Goal: Task Accomplishment & Management: Complete application form

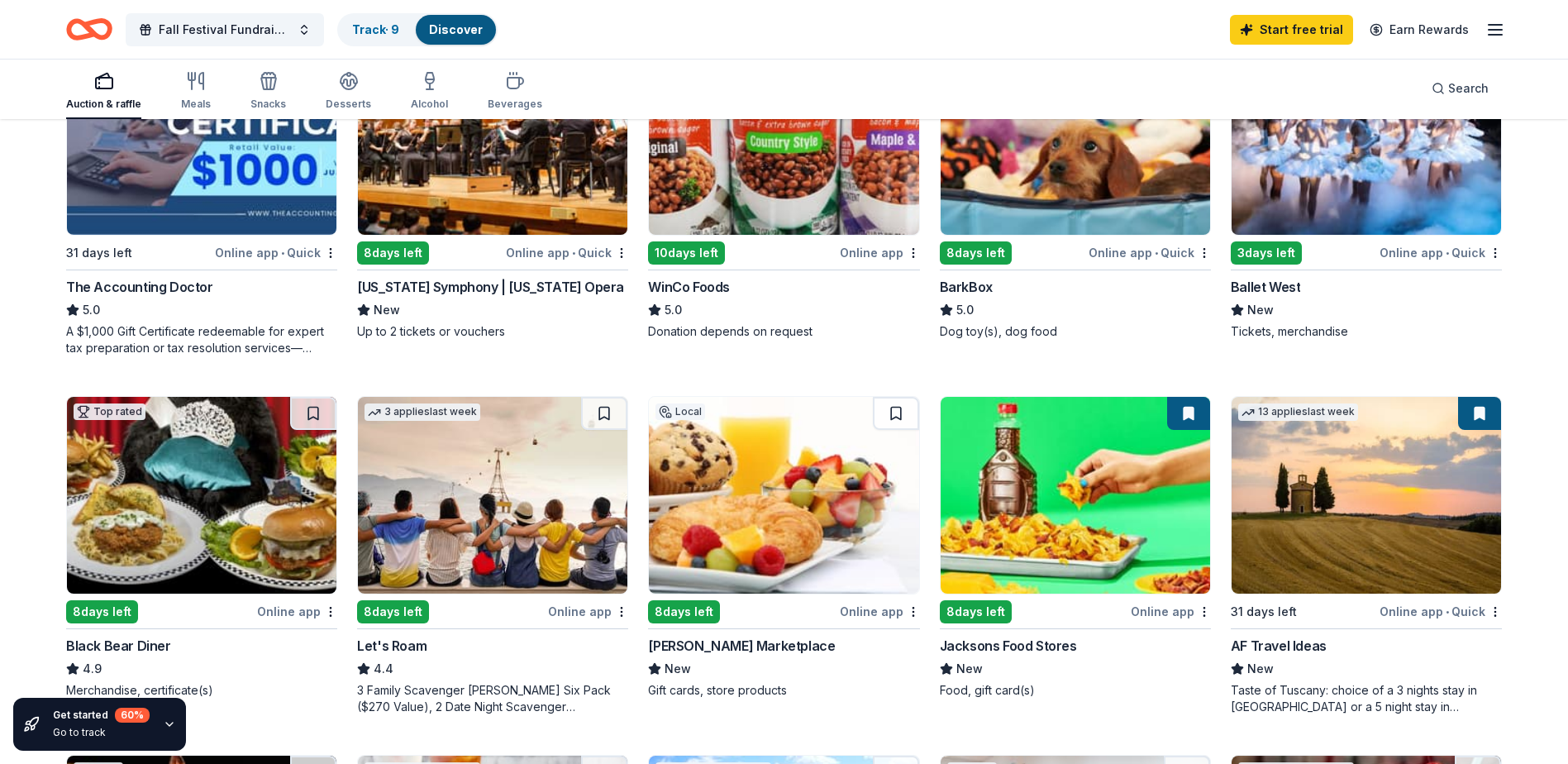
scroll to position [661, 0]
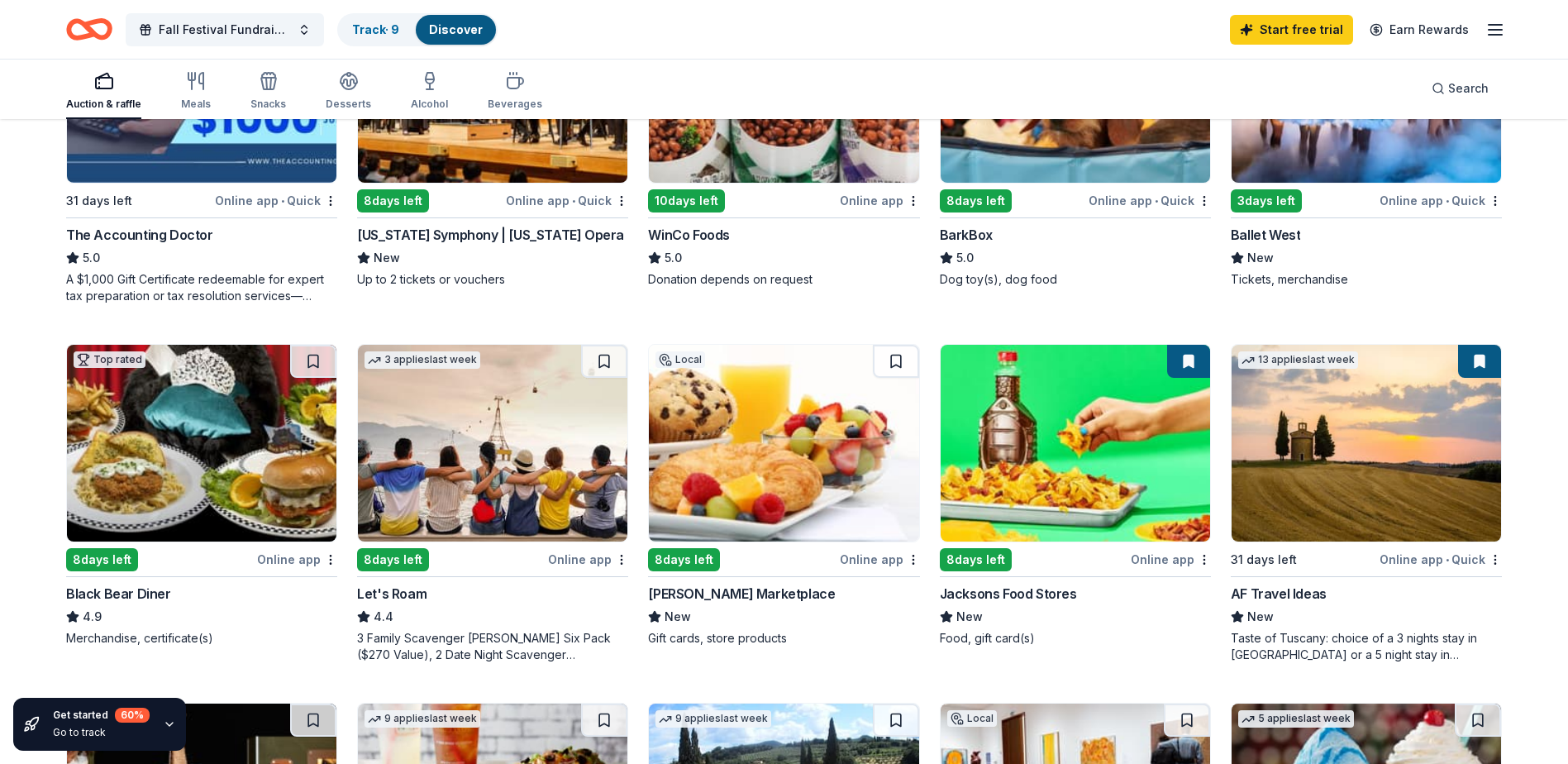
click at [131, 476] on img at bounding box center [202, 443] width 270 height 197
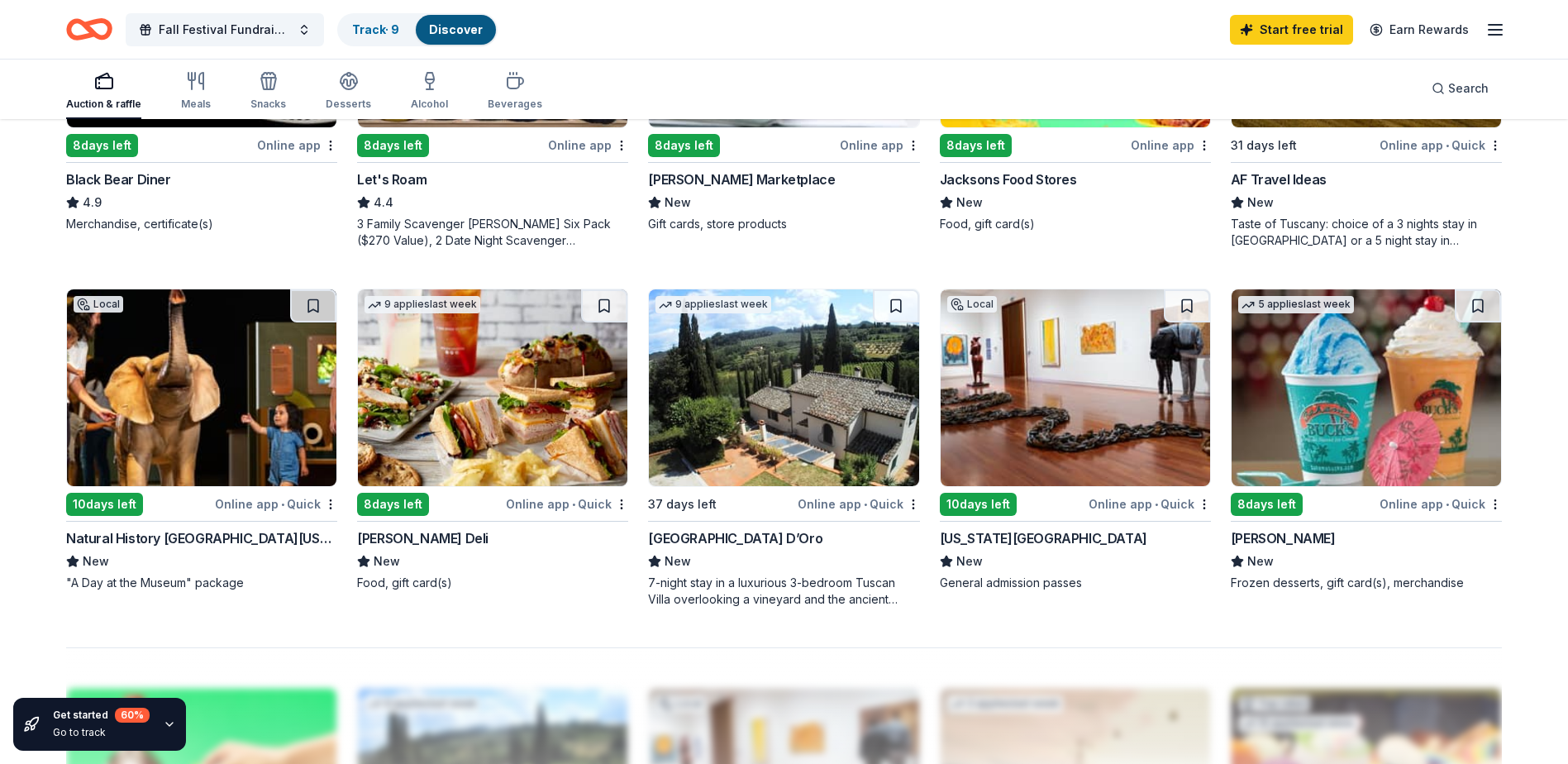
scroll to position [1157, 0]
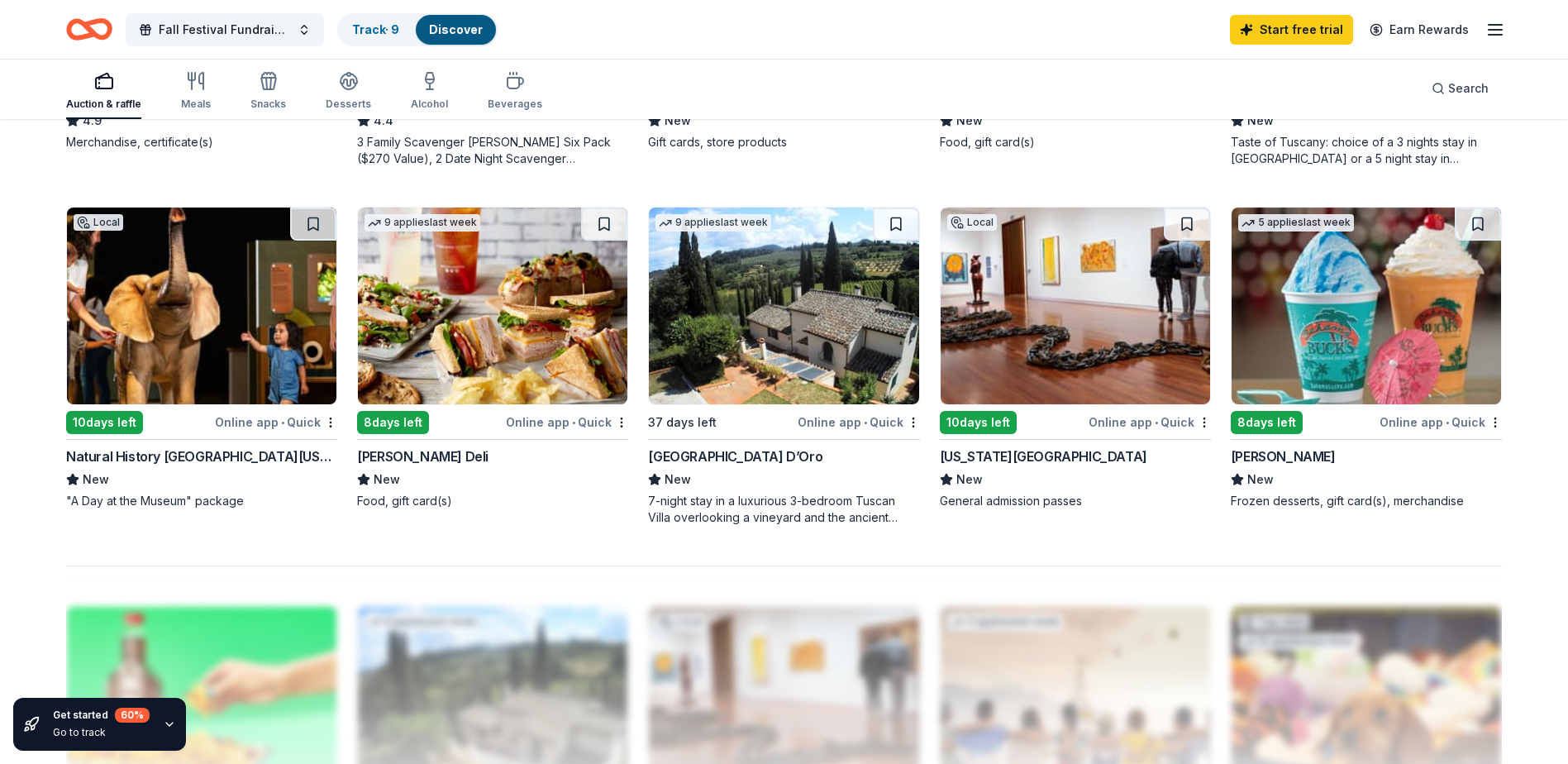
click at [1325, 303] on img at bounding box center [1366, 306] width 270 height 197
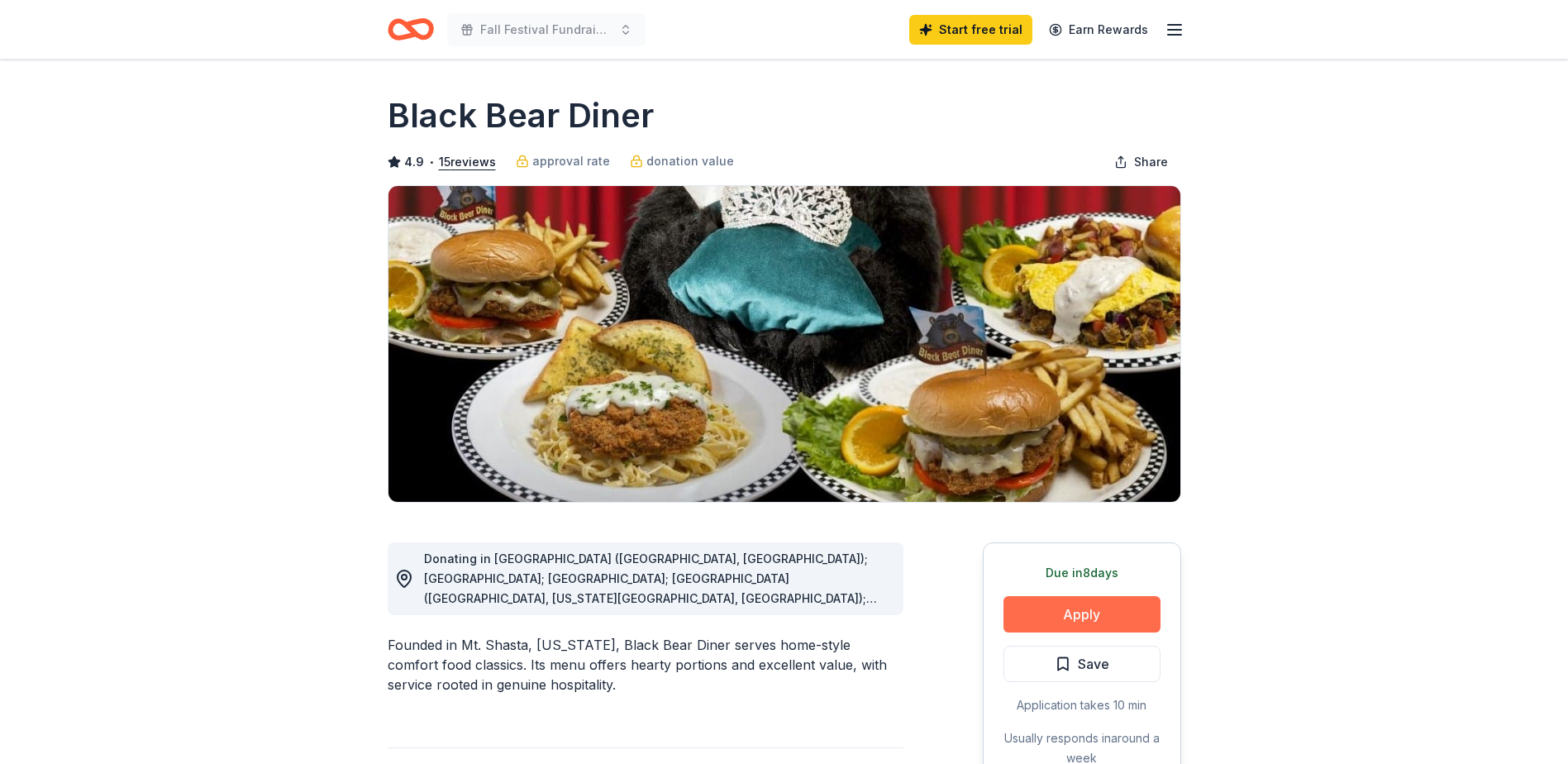
click at [1091, 616] on button "Apply" at bounding box center [1082, 614] width 157 height 37
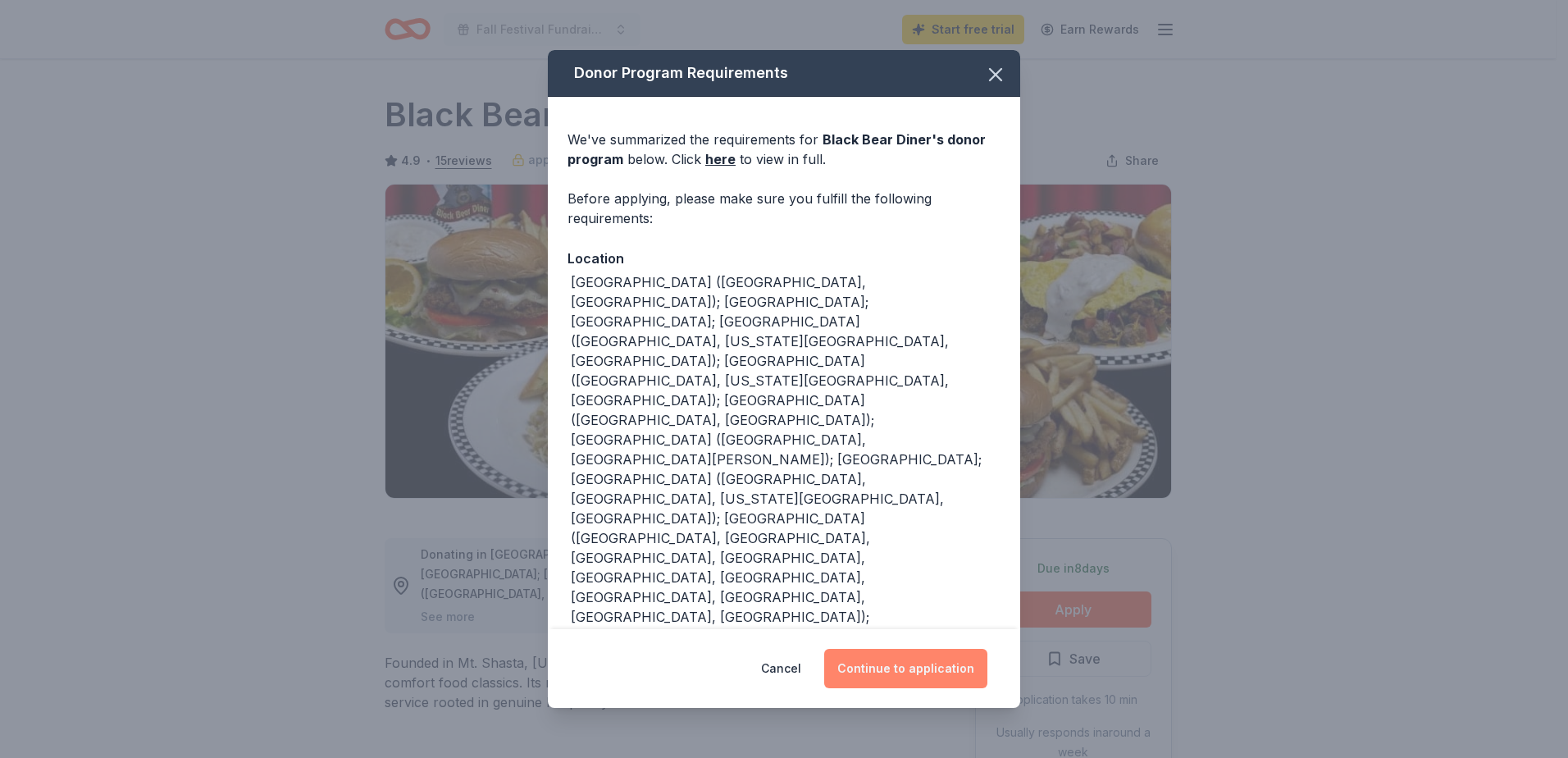
click at [880, 648] on button "Continue to application" at bounding box center [905, 668] width 163 height 39
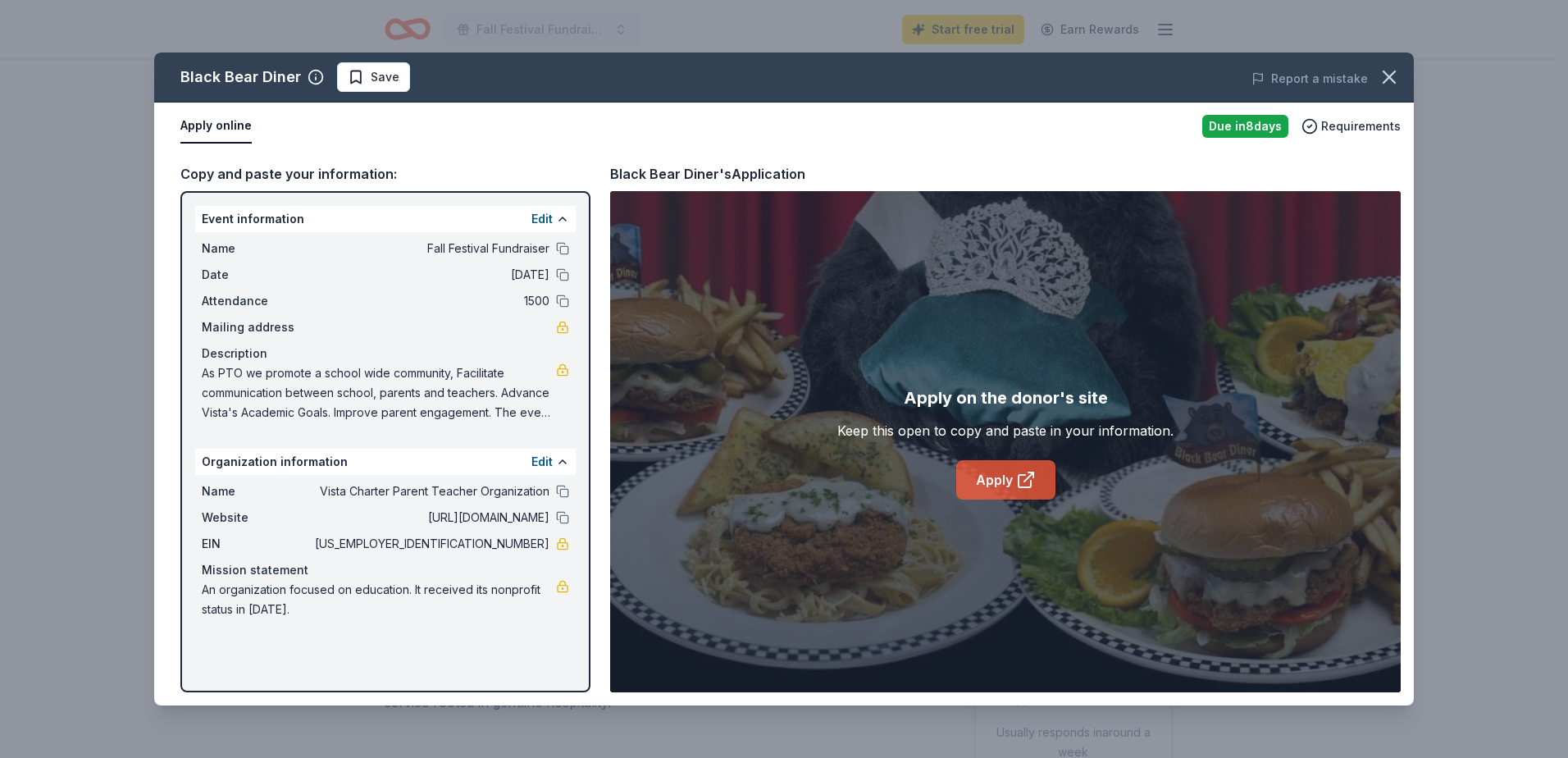
click at [1005, 484] on link "Apply" at bounding box center [1005, 479] width 100 height 39
click at [1391, 73] on icon "button" at bounding box center [1389, 77] width 23 height 23
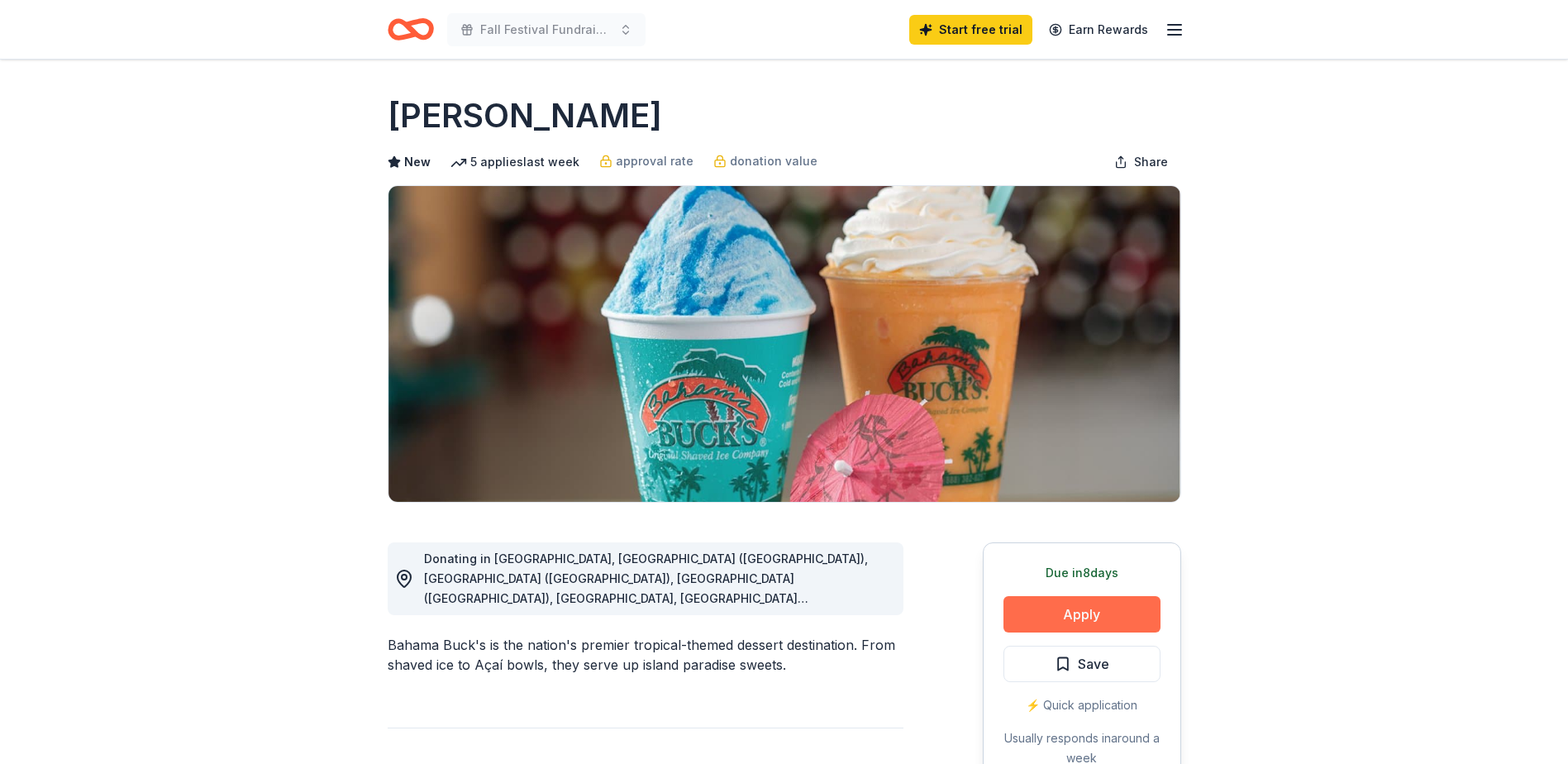
click at [1081, 612] on button "Apply" at bounding box center [1082, 614] width 157 height 37
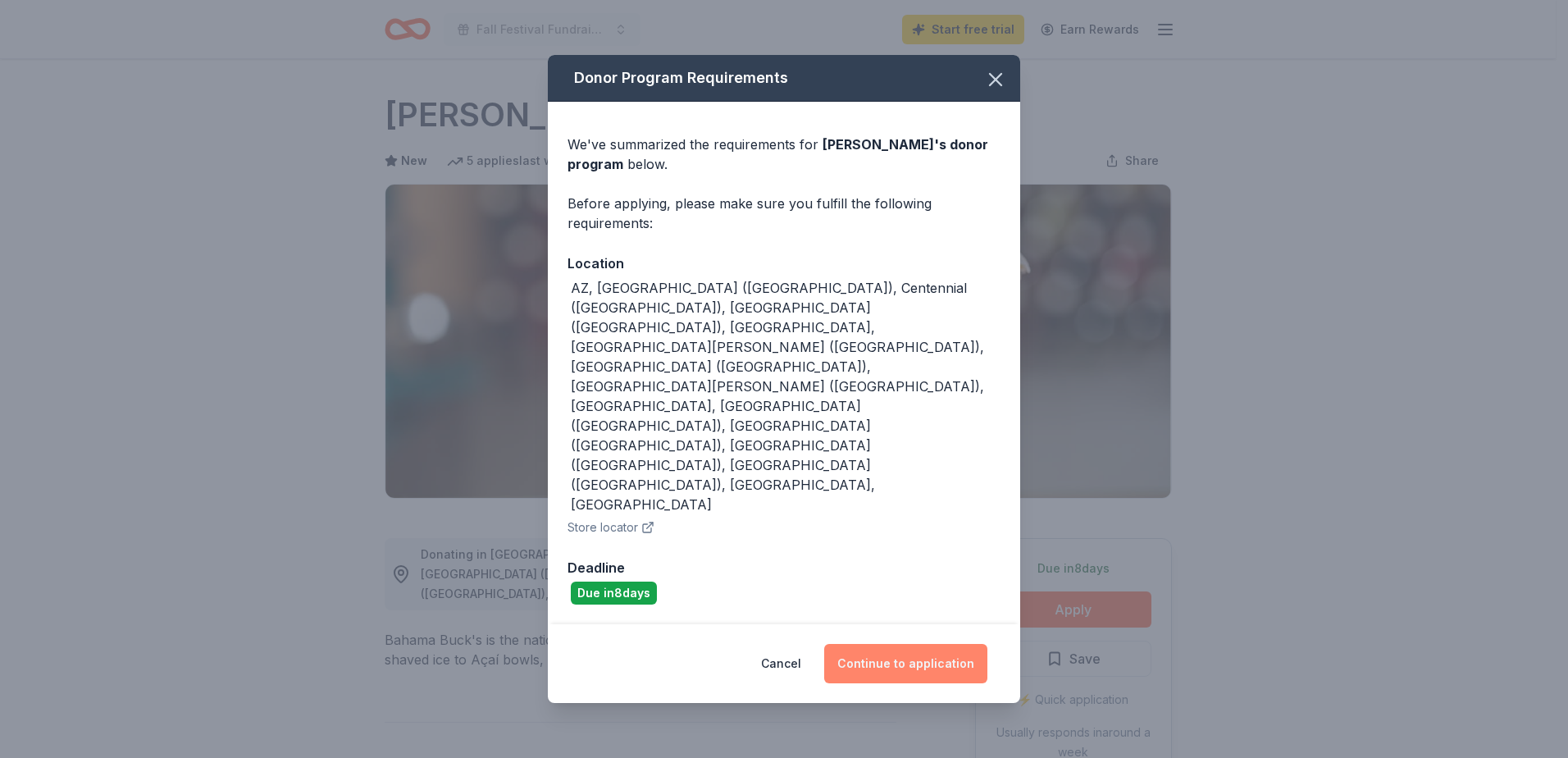
click at [927, 644] on button "Continue to application" at bounding box center [905, 663] width 163 height 39
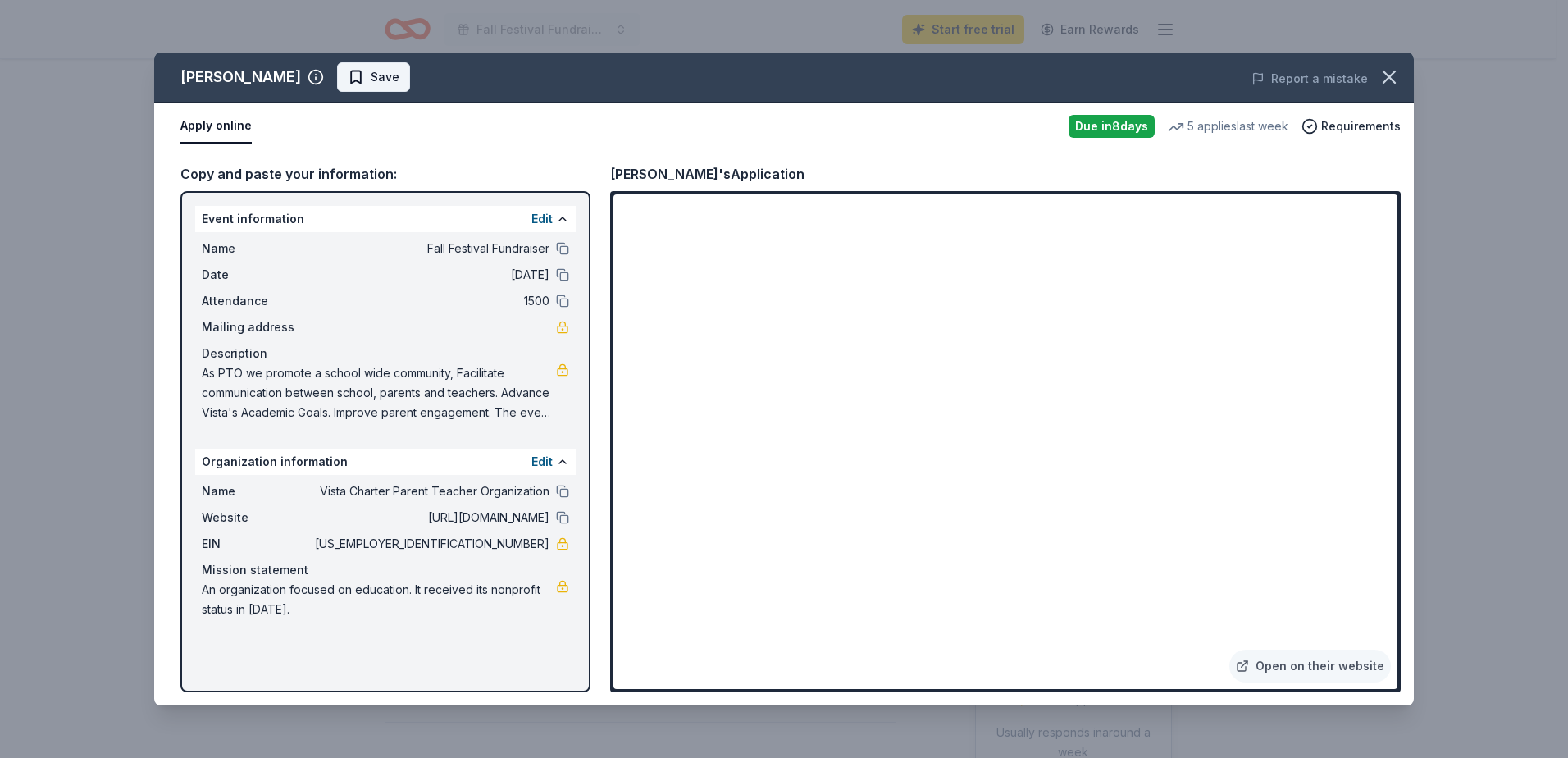
click at [349, 74] on span "Save" at bounding box center [374, 78] width 52 height 20
click at [1384, 78] on icon "button" at bounding box center [1389, 77] width 23 height 23
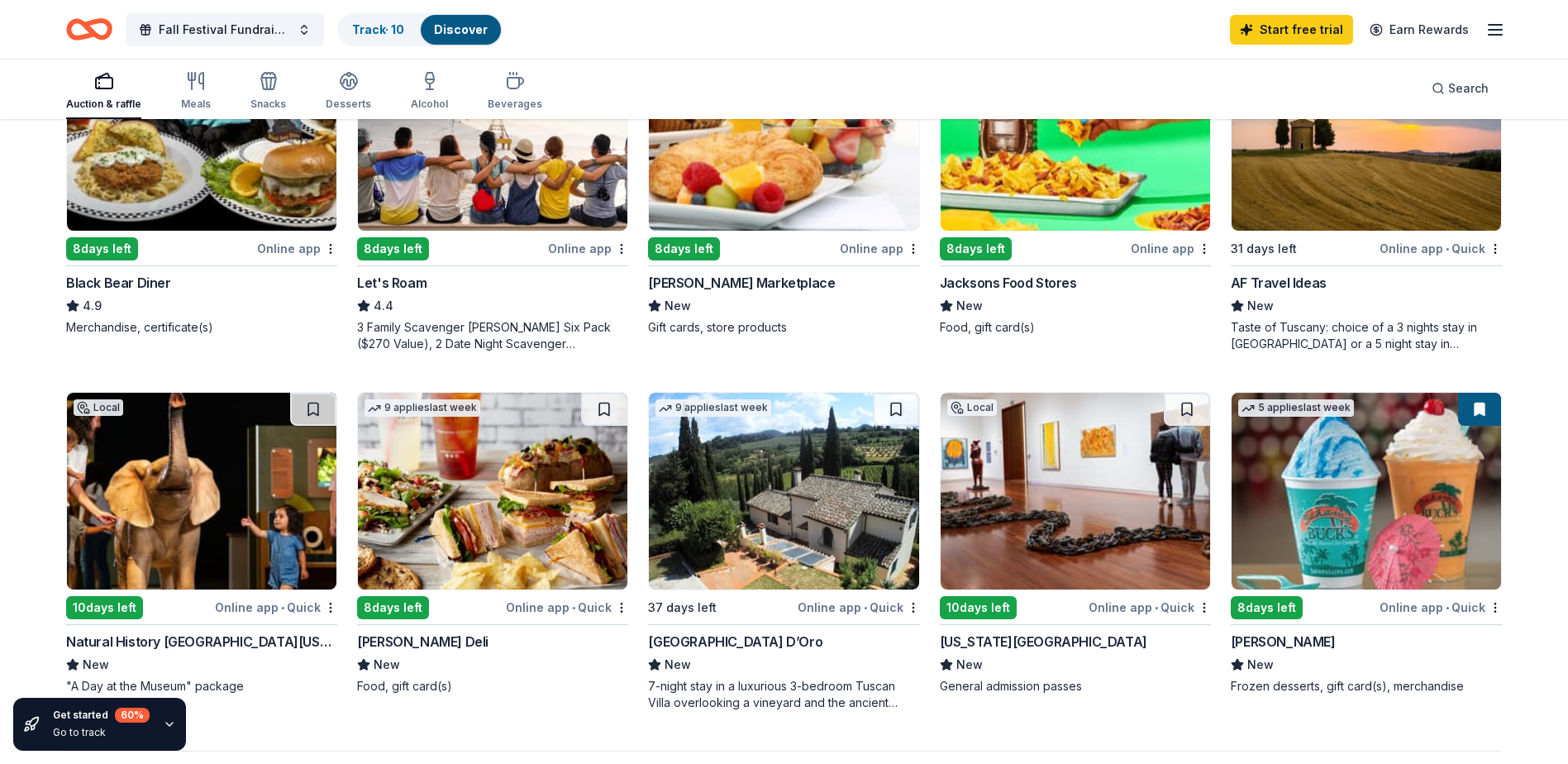
scroll to position [909, 0]
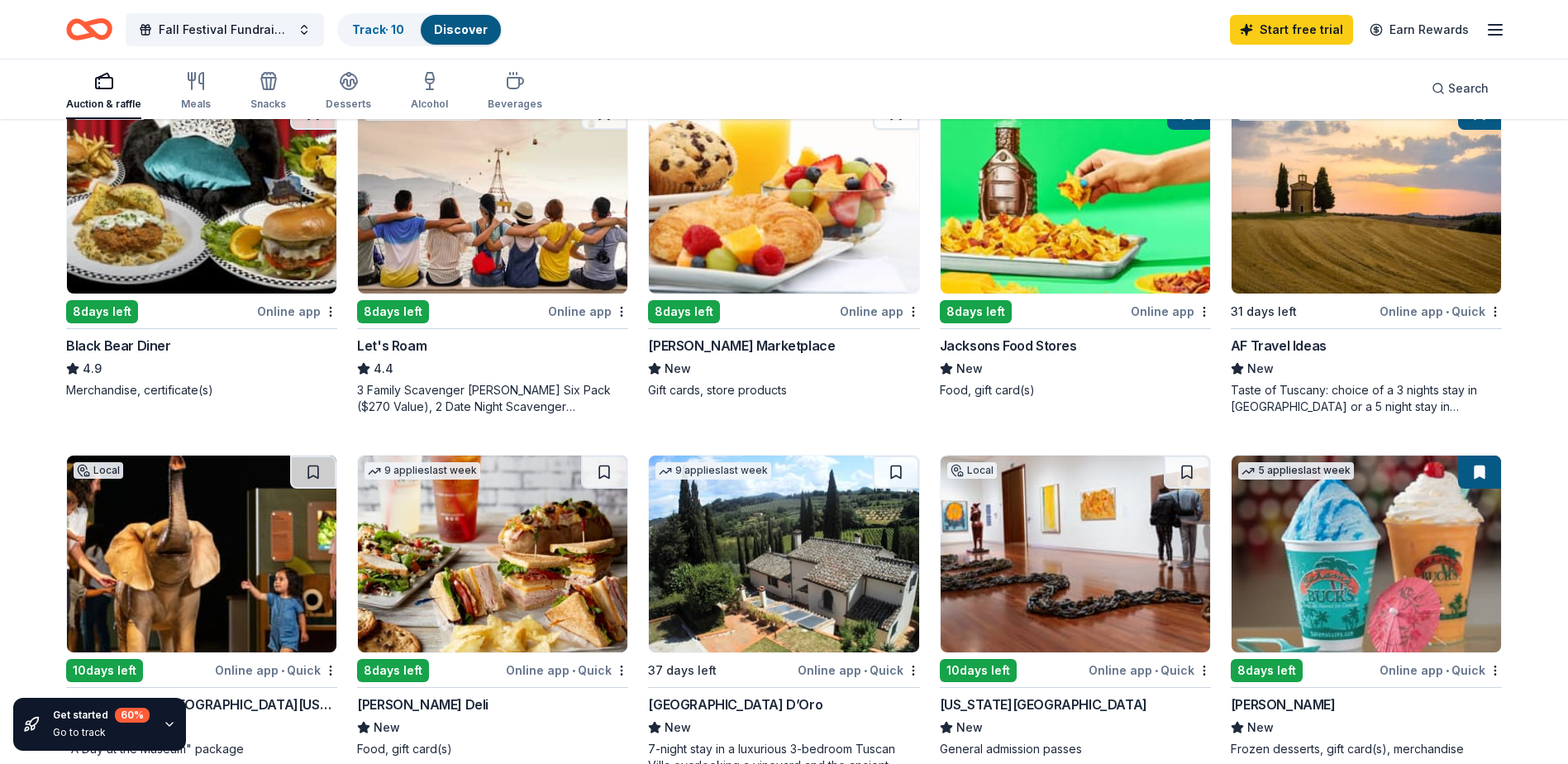
click at [462, 173] on img at bounding box center [493, 195] width 270 height 197
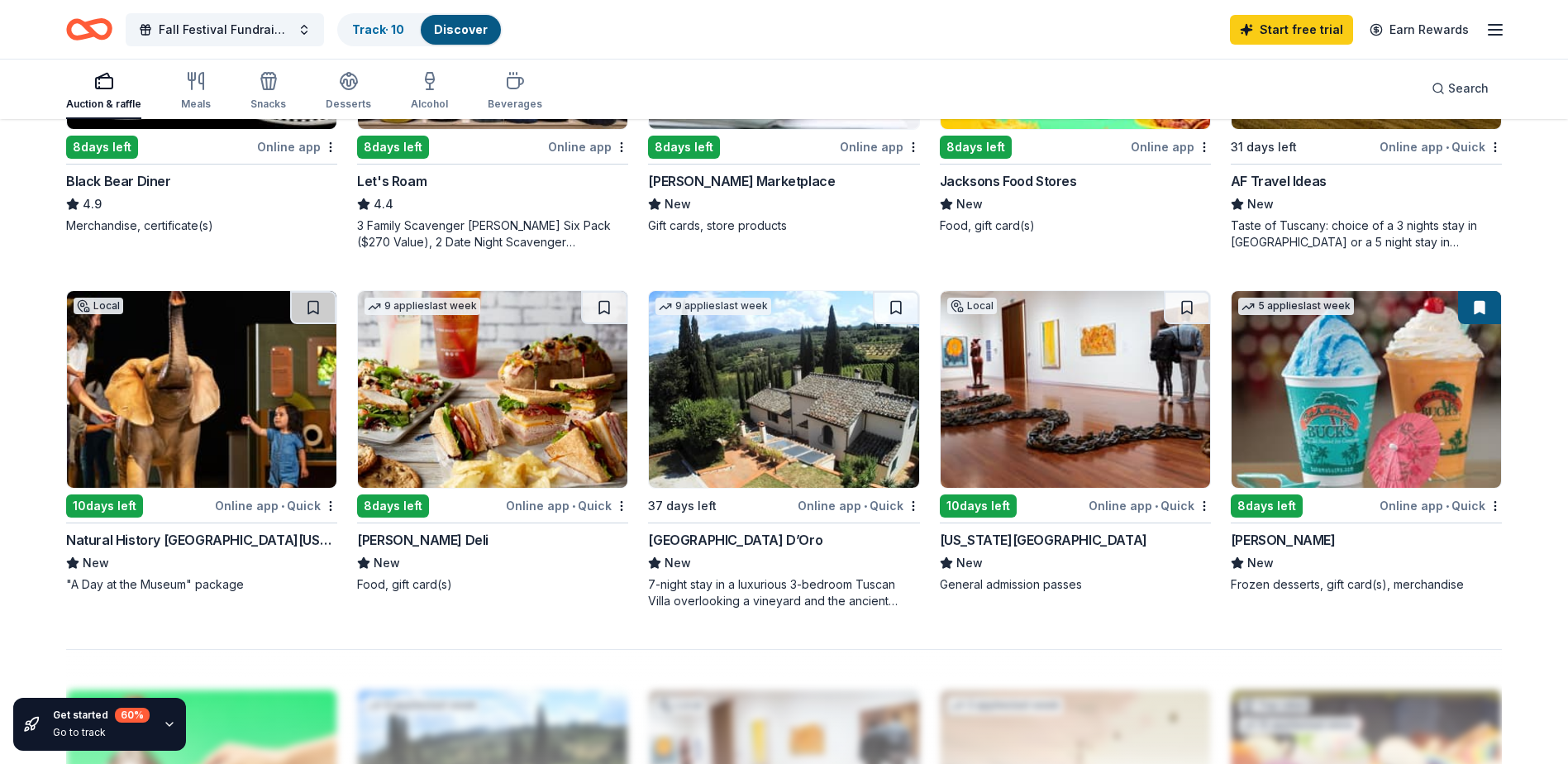
scroll to position [1074, 0]
click at [238, 367] on img at bounding box center [202, 388] width 270 height 197
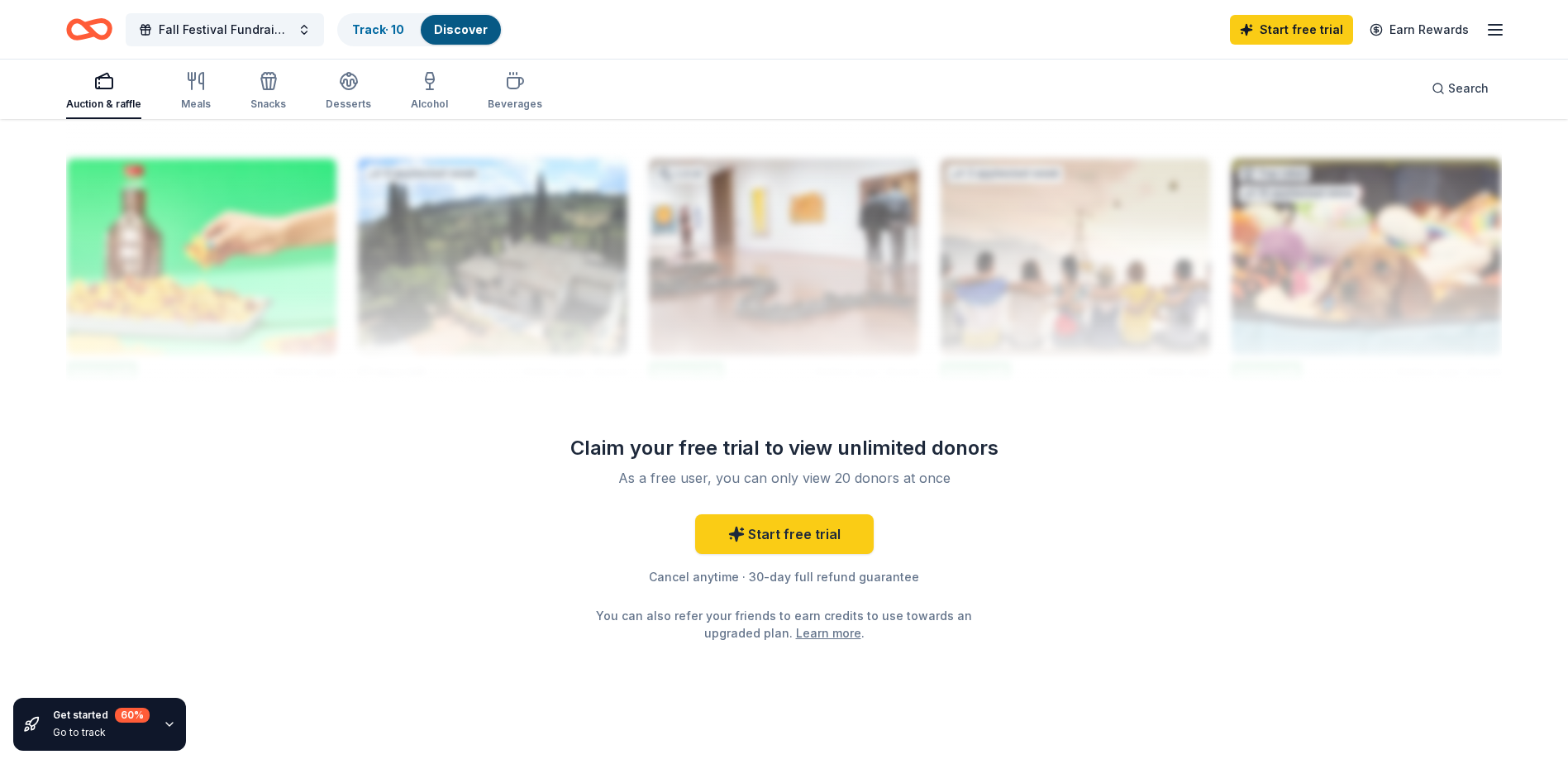
scroll to position [1622, 0]
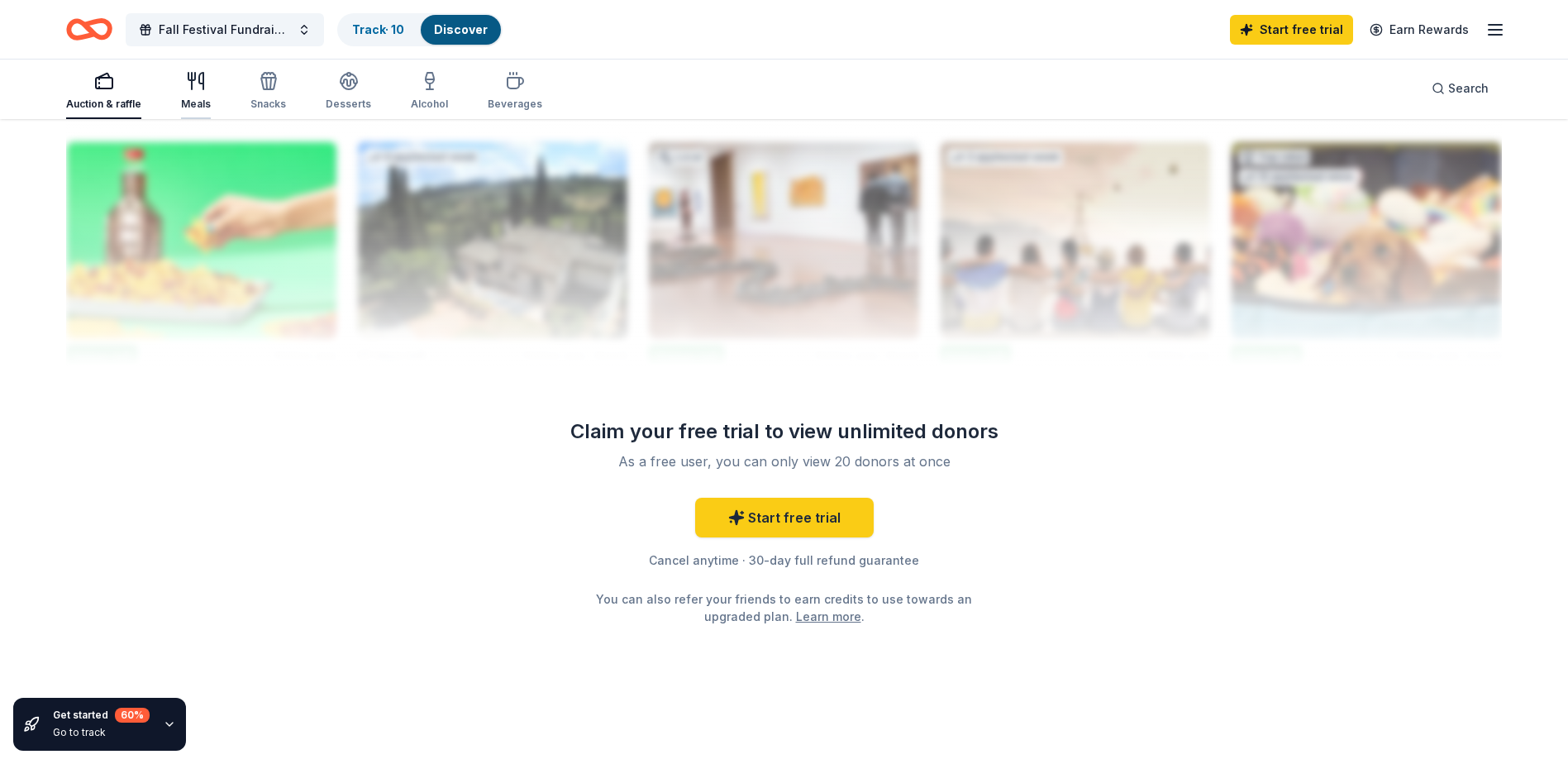
click at [189, 79] on icon "button" at bounding box center [192, 76] width 6 height 7
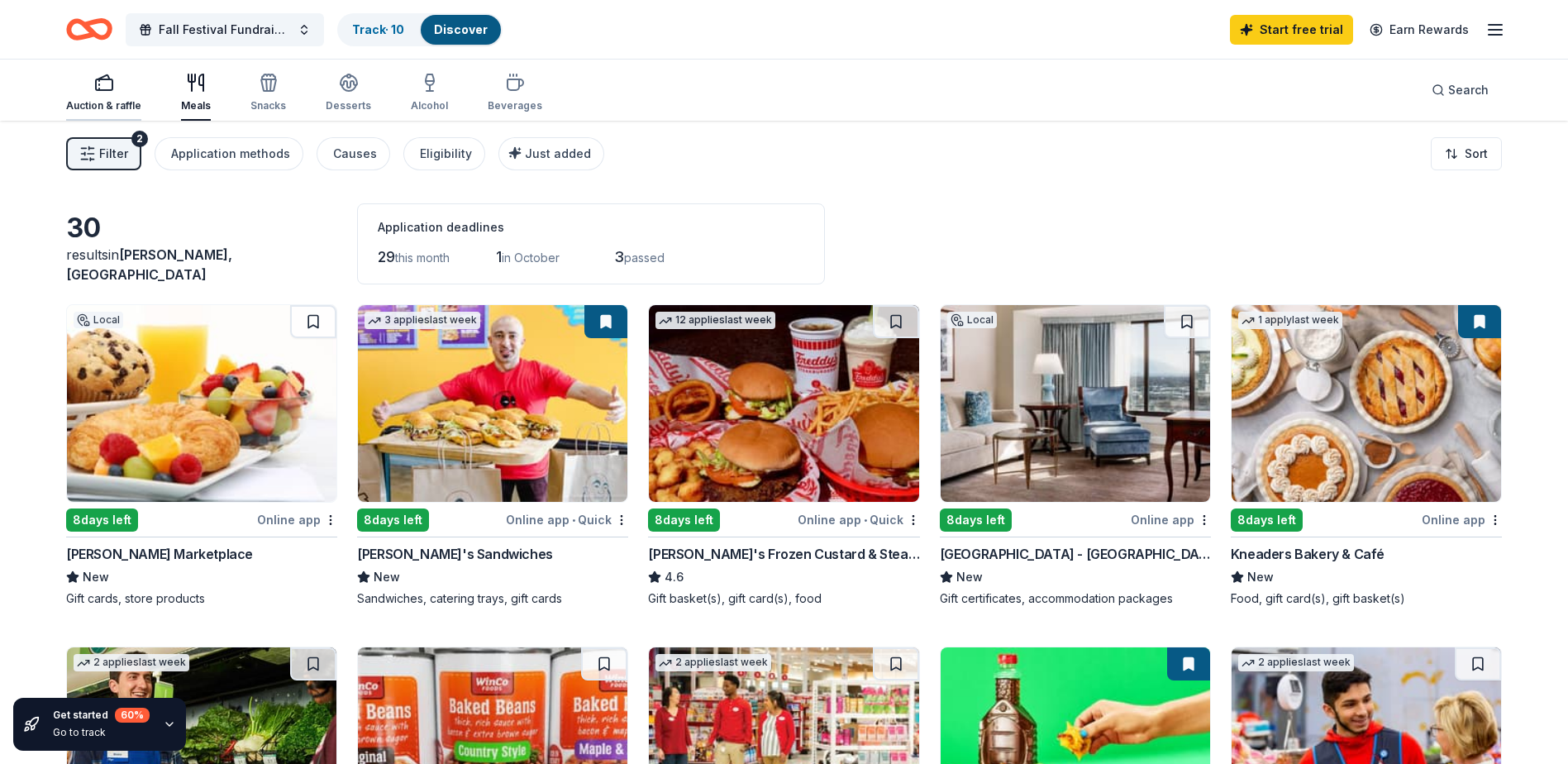
click at [110, 92] on icon "button" at bounding box center [104, 83] width 20 height 20
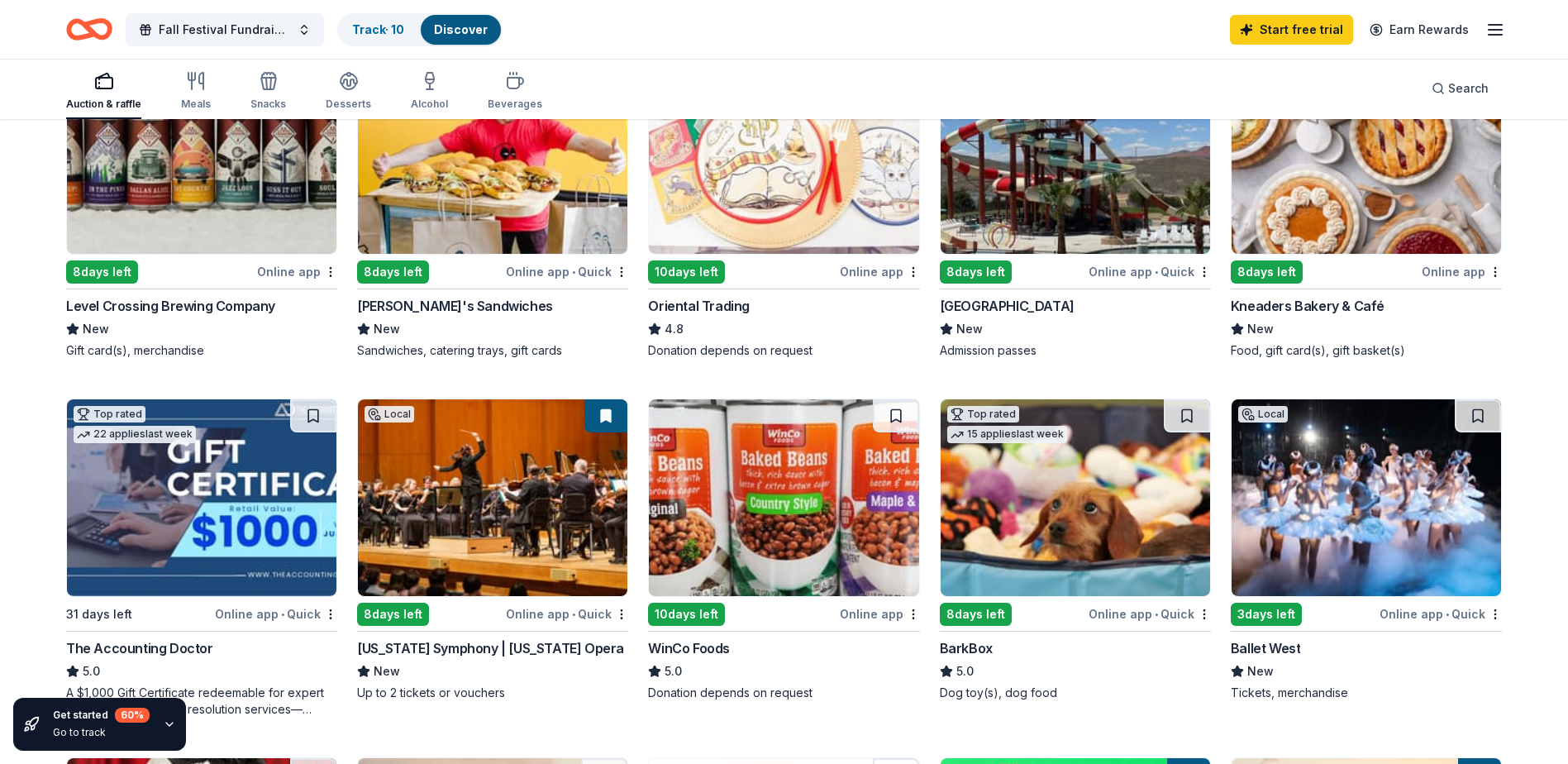
scroll to position [330, 0]
